Goal: Check status: Check status

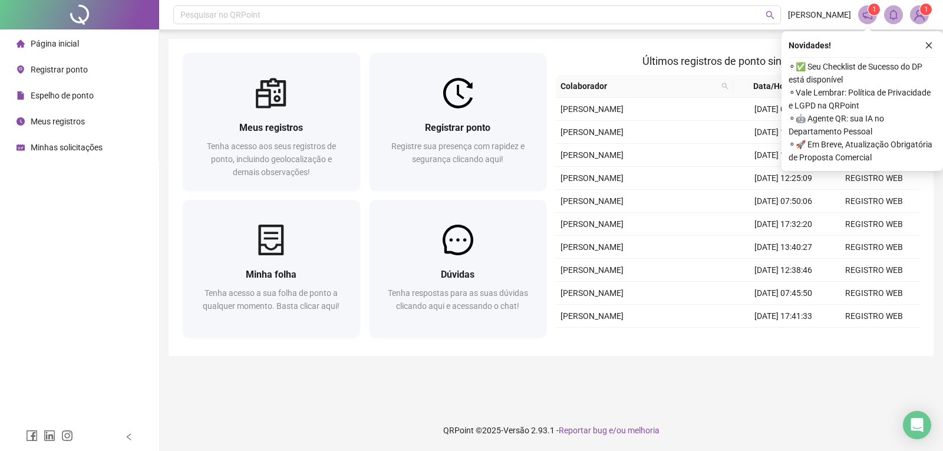
click at [78, 97] on span "Espelho de ponto" at bounding box center [62, 95] width 63 height 9
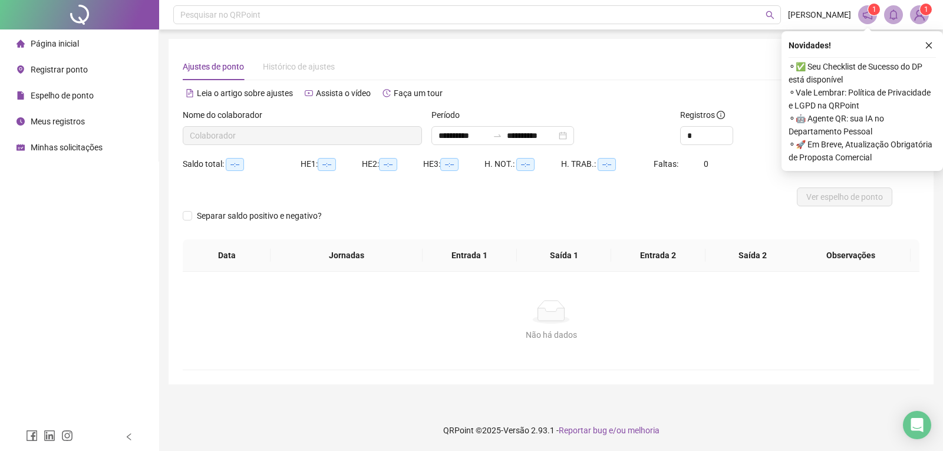
type input "**********"
click at [599, 112] on div "Período" at bounding box center [550, 117] width 239 height 18
click at [930, 48] on icon "close" at bounding box center [928, 45] width 8 height 8
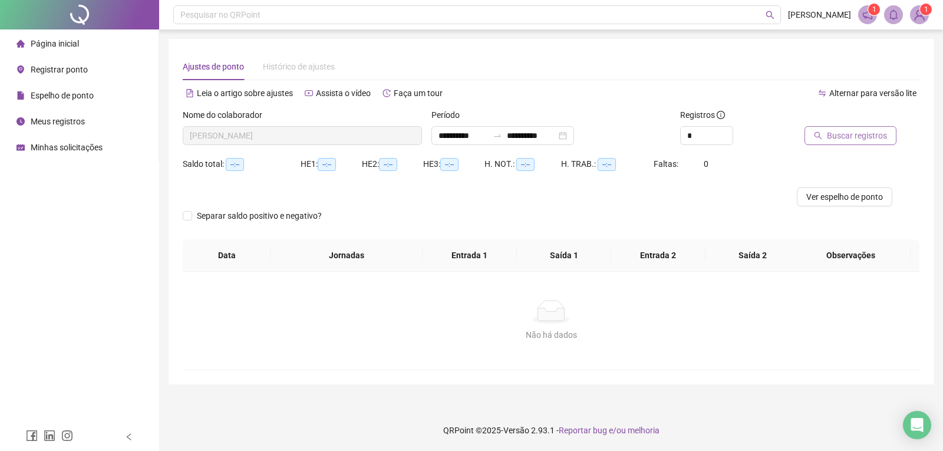
click at [845, 135] on span "Buscar registros" at bounding box center [857, 135] width 60 height 13
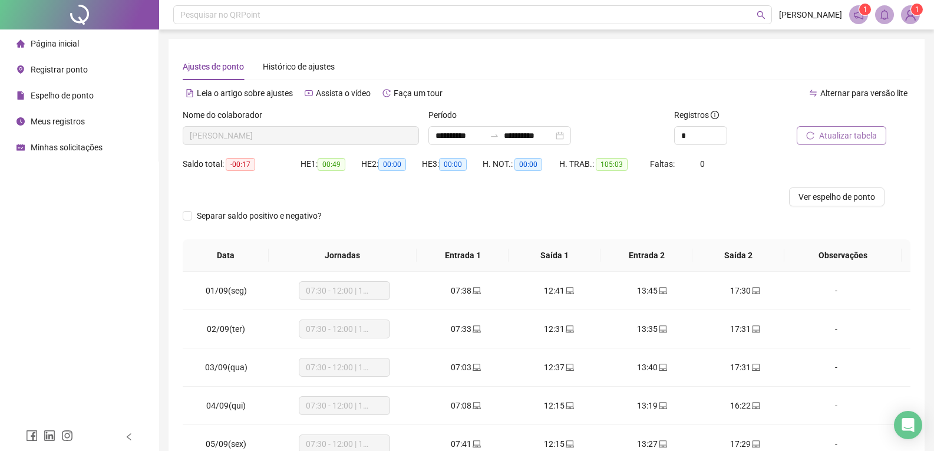
click at [77, 42] on span "Página inicial" at bounding box center [55, 43] width 48 height 9
